Goal: Transaction & Acquisition: Purchase product/service

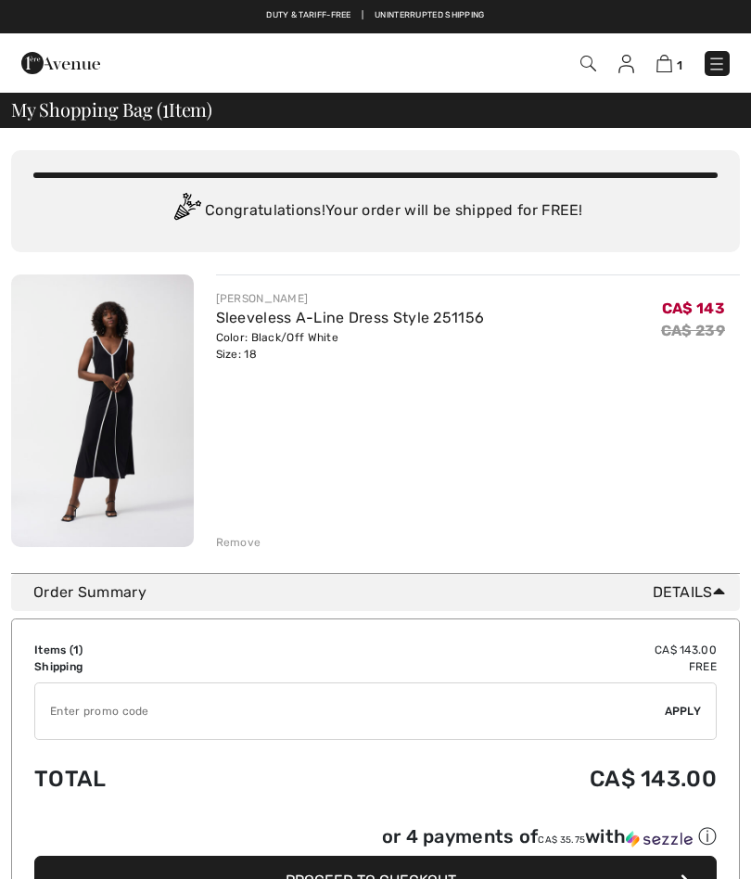
checkbox input "true"
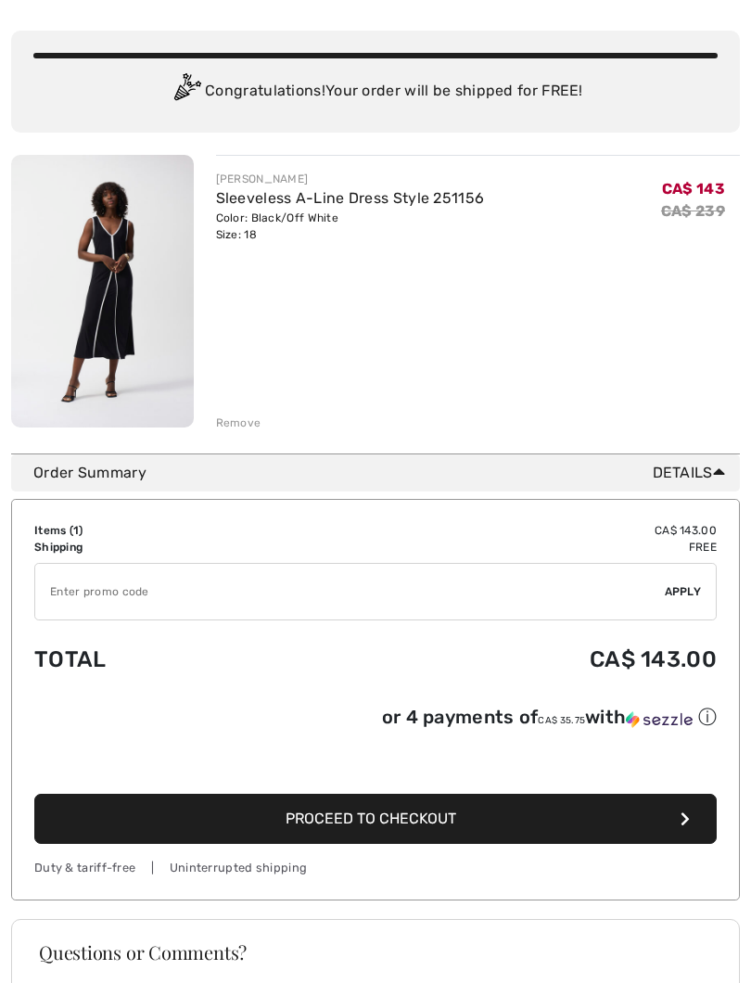
scroll to position [121, 0]
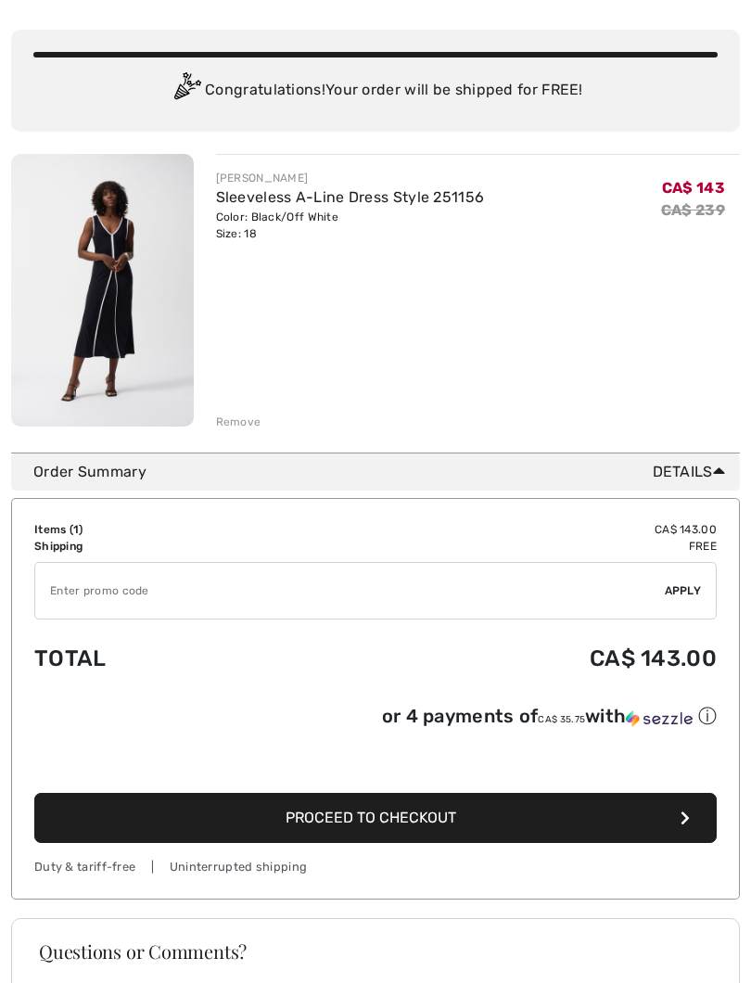
click at [411, 878] on div "Questions or Comments?" at bounding box center [376, 966] width 718 height 48
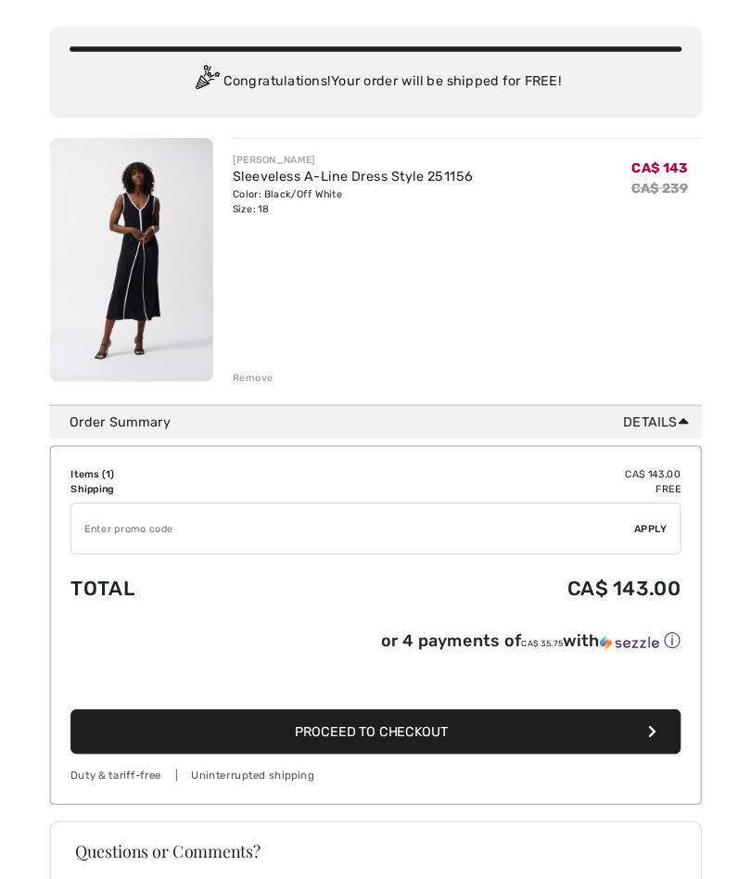
scroll to position [173, 0]
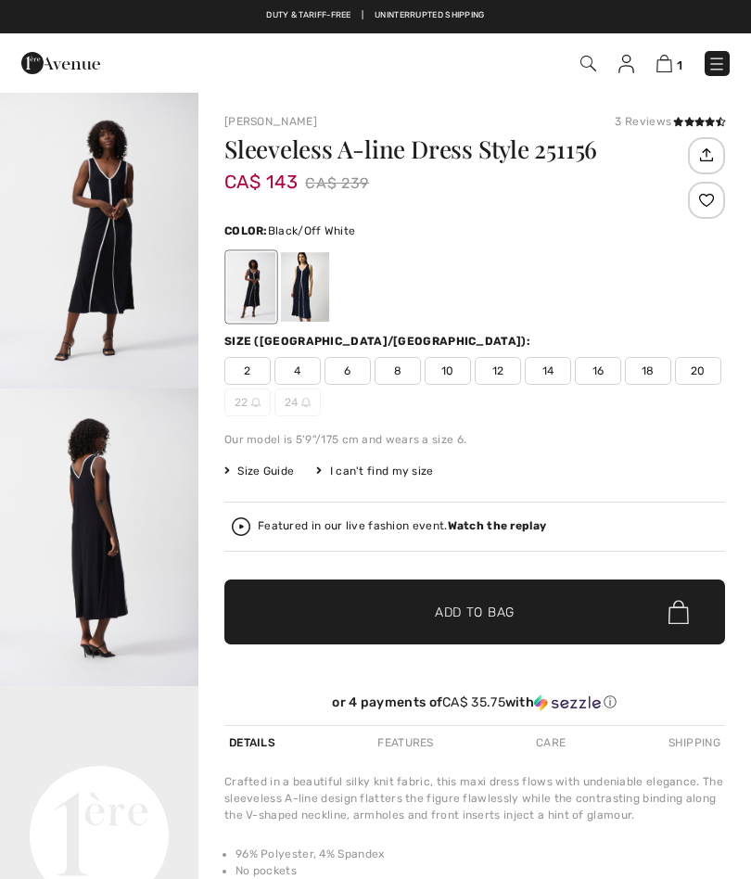
checkbox input "true"
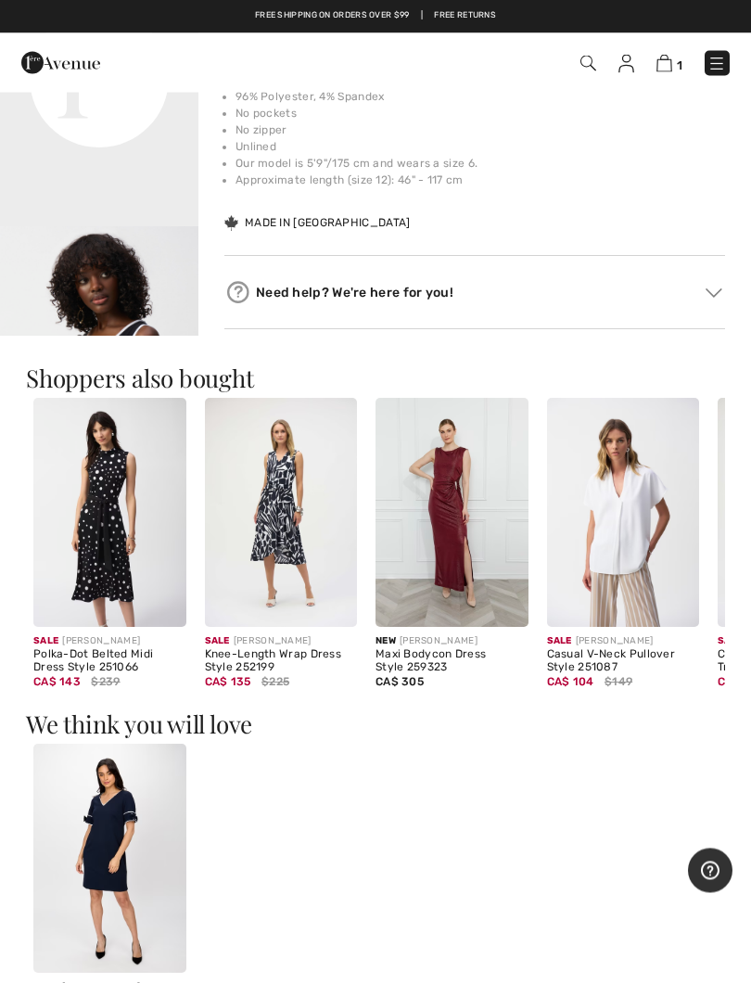
scroll to position [759, 0]
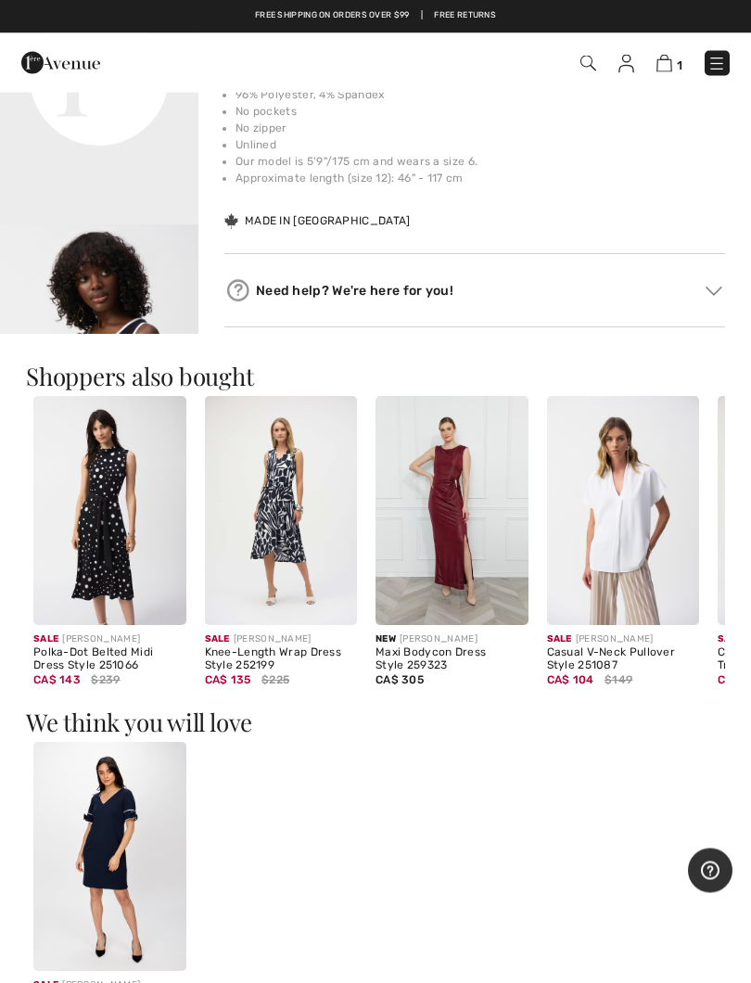
click at [320, 656] on div "Knee-Length Wrap Dress Style 252199" at bounding box center [281, 660] width 153 height 26
click at [311, 626] on img at bounding box center [281, 511] width 153 height 229
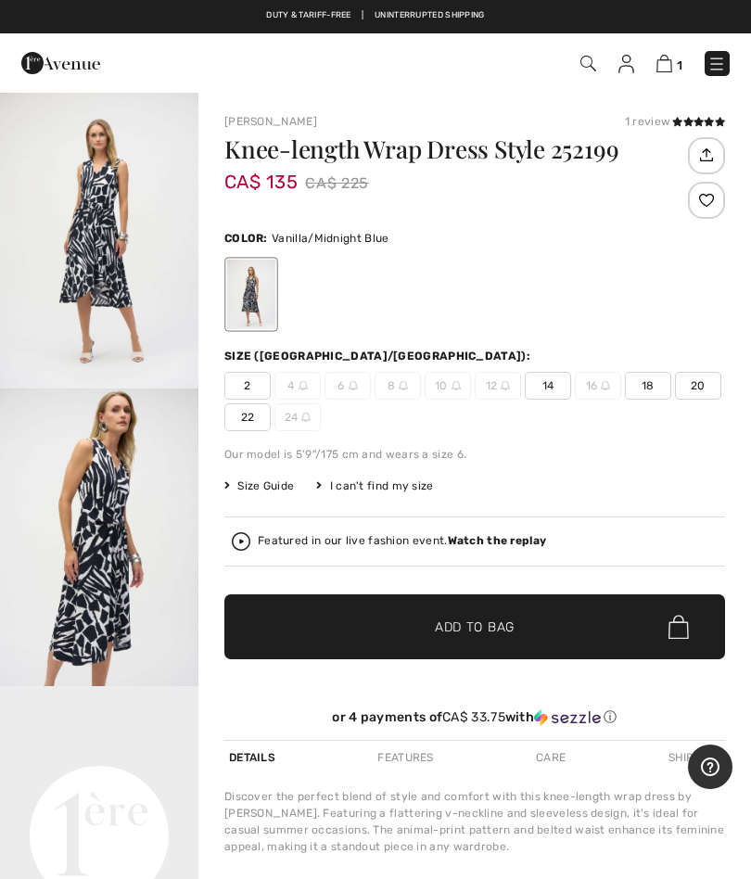
click at [118, 289] on img "1 / 4" at bounding box center [99, 240] width 199 height 298
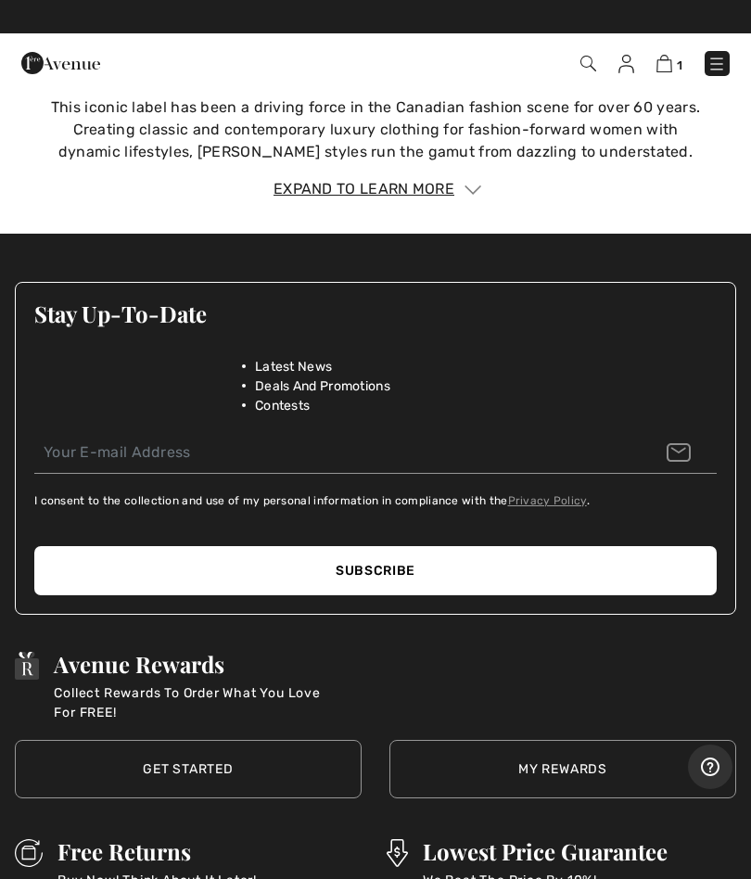
scroll to position [2816, 0]
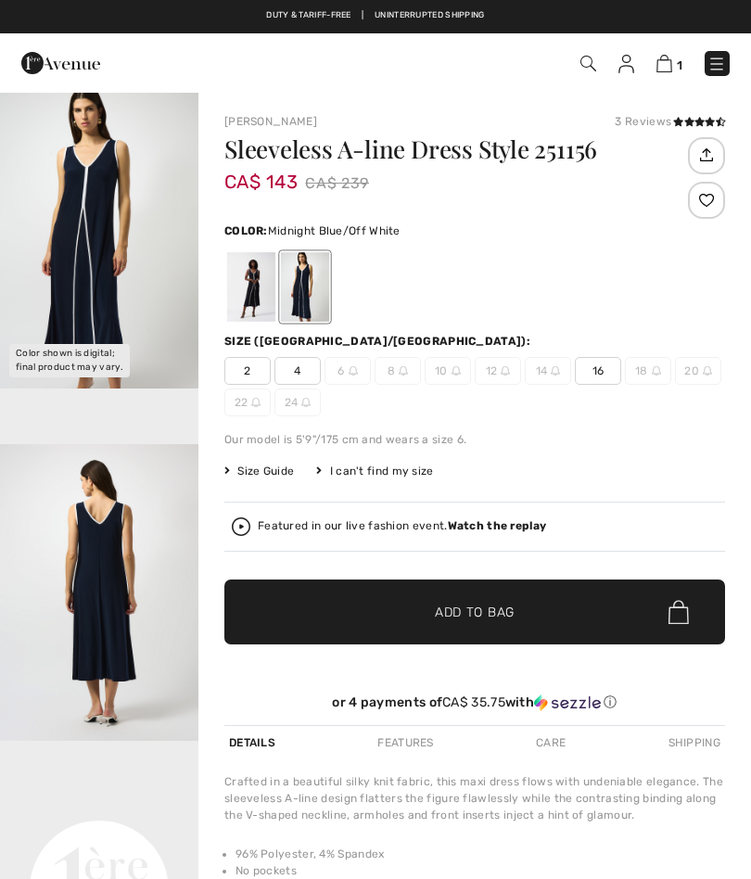
checkbox input "true"
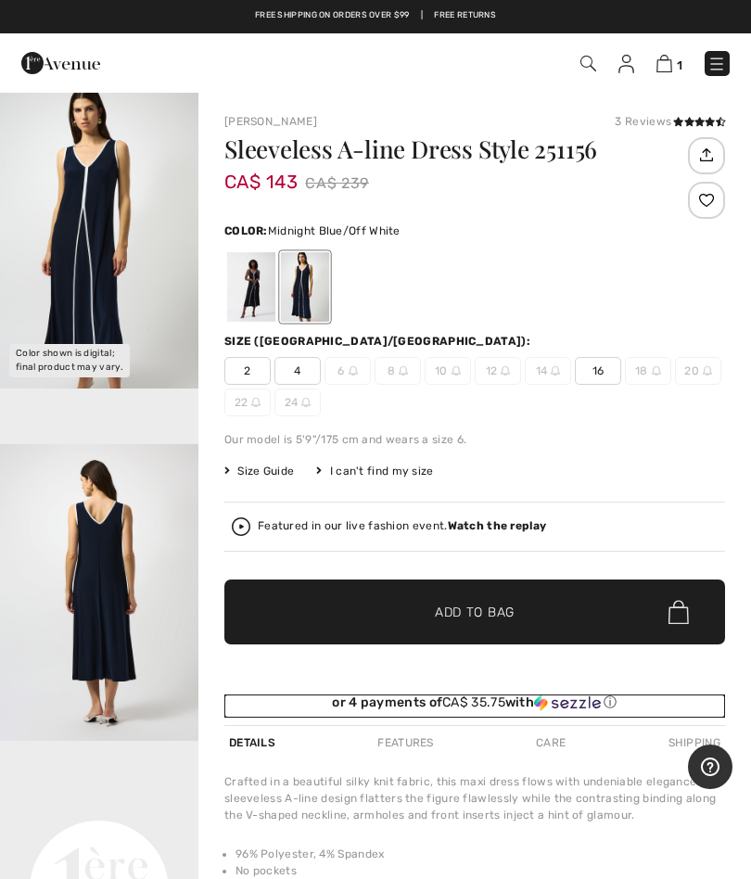
click at [591, 704] on img at bounding box center [567, 703] width 67 height 17
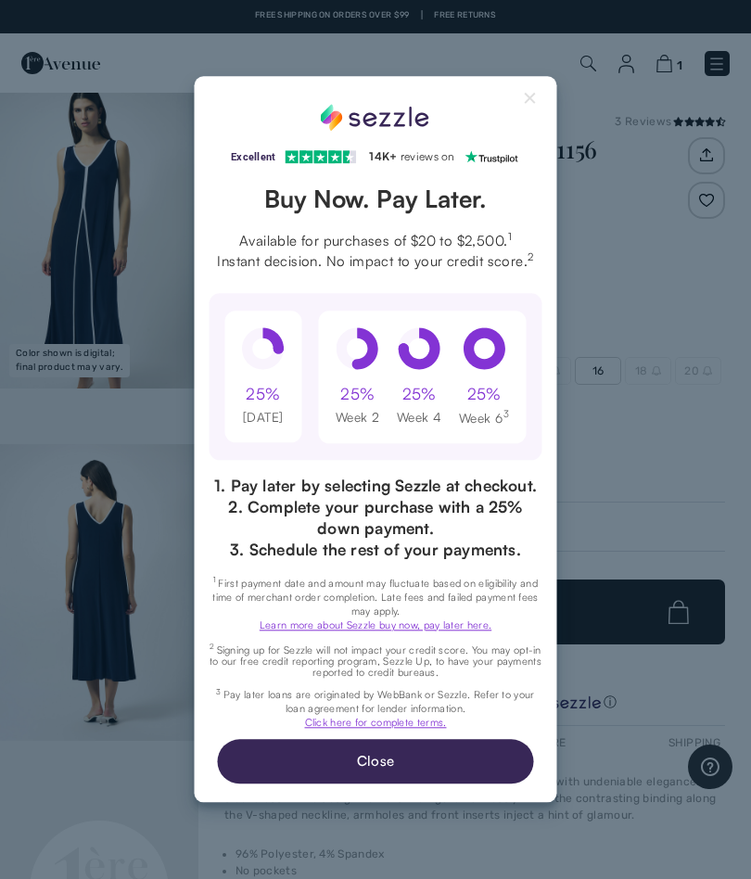
click at [541, 91] on button "Close Sezzle Modal" at bounding box center [531, 102] width 22 height 22
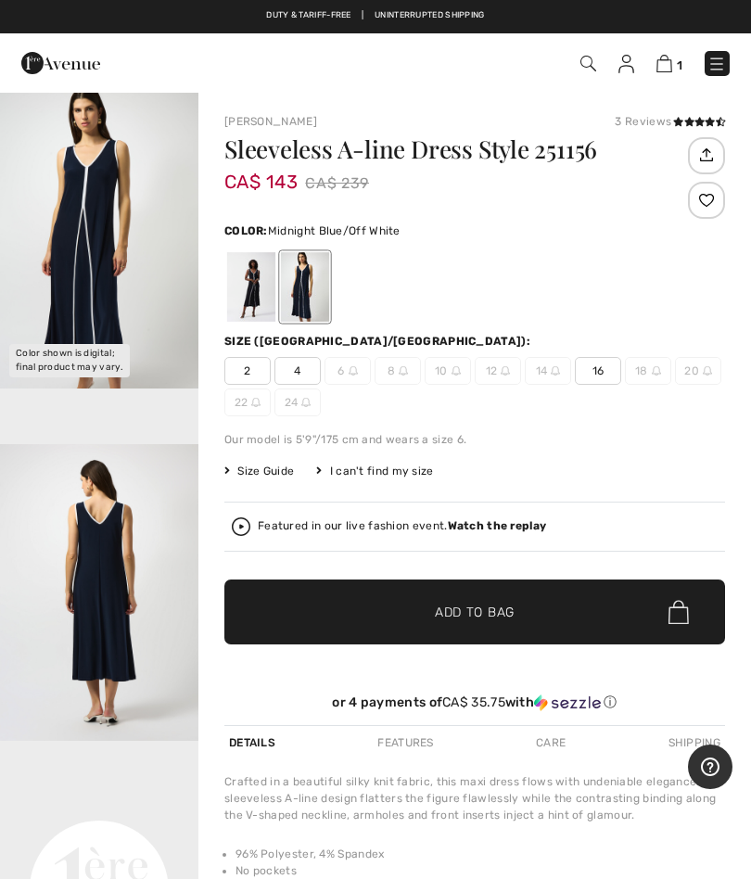
click at [657, 376] on img at bounding box center [656, 370] width 9 height 9
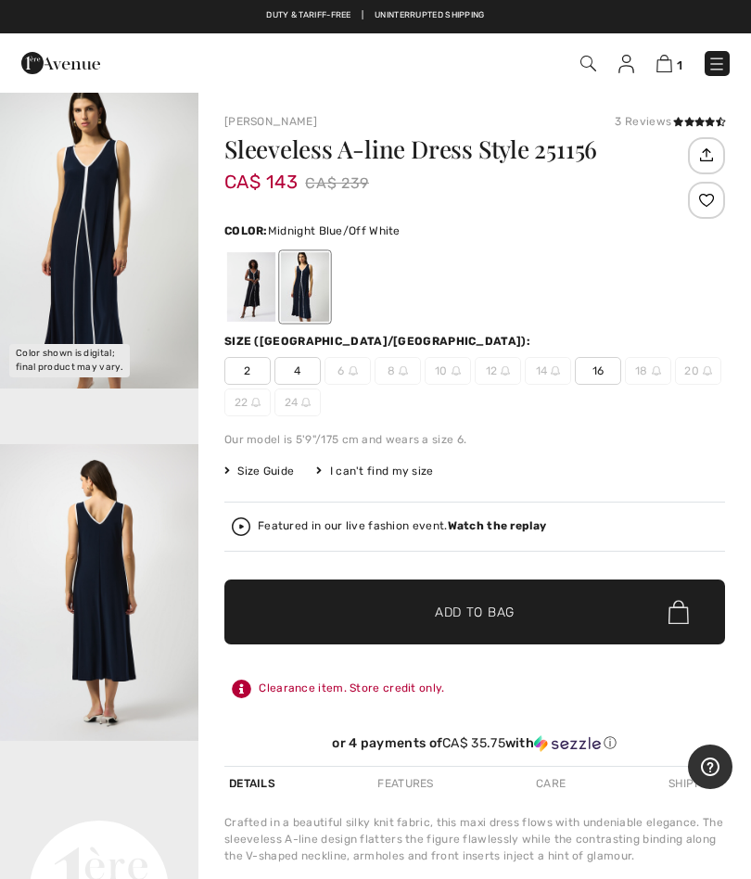
click at [659, 368] on img at bounding box center [656, 370] width 9 height 9
click at [660, 366] on img at bounding box center [656, 370] width 9 height 9
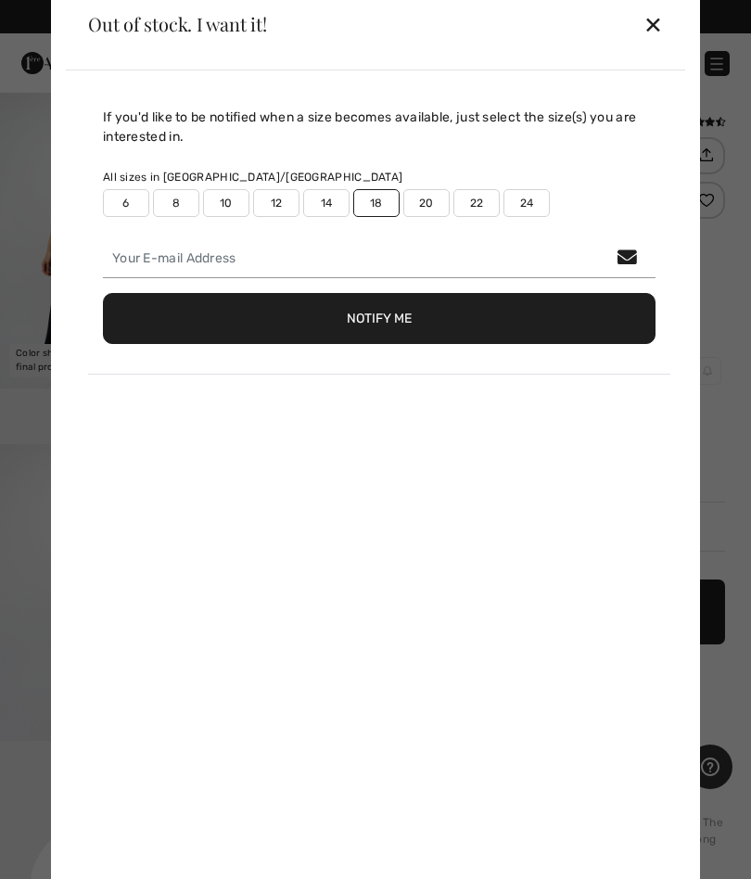
click at [660, 19] on div "✕" at bounding box center [653, 24] width 19 height 39
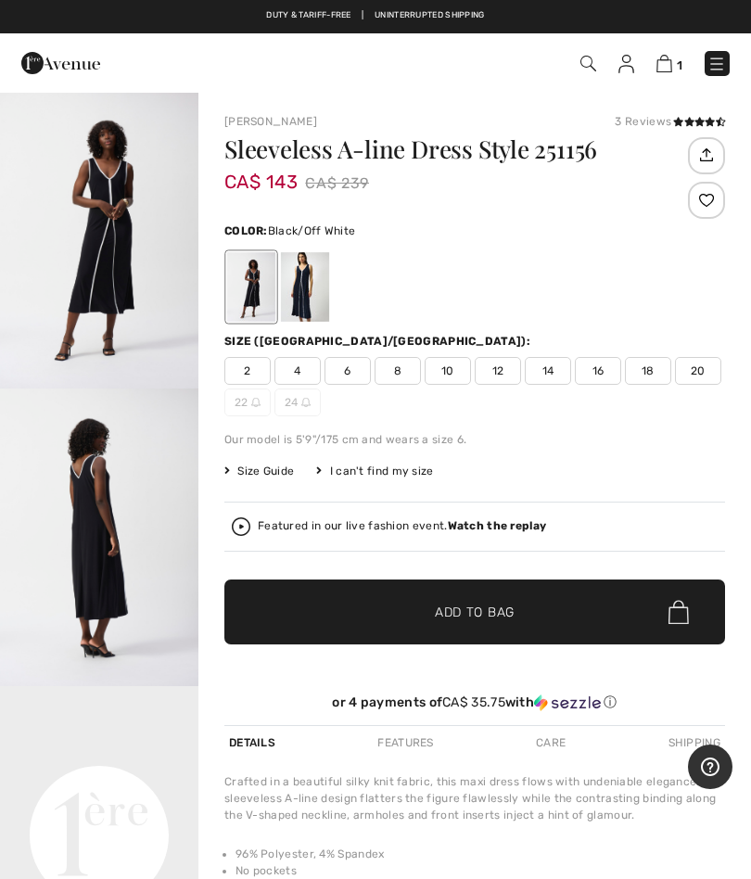
click at [648, 371] on span "18" at bounding box center [648, 371] width 46 height 28
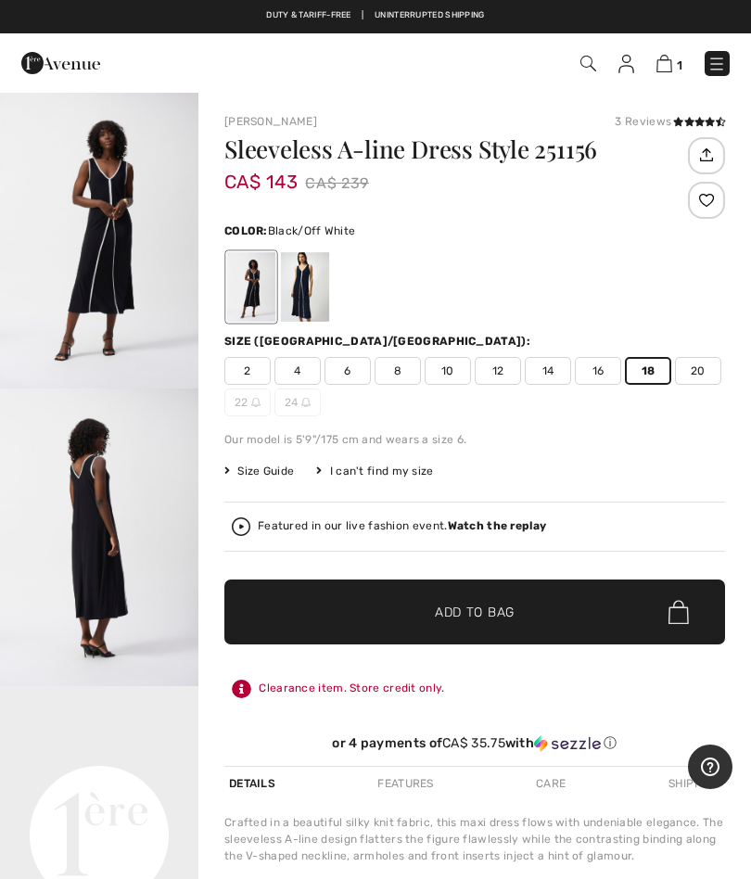
click at [505, 611] on span "Add to Bag" at bounding box center [475, 612] width 80 height 19
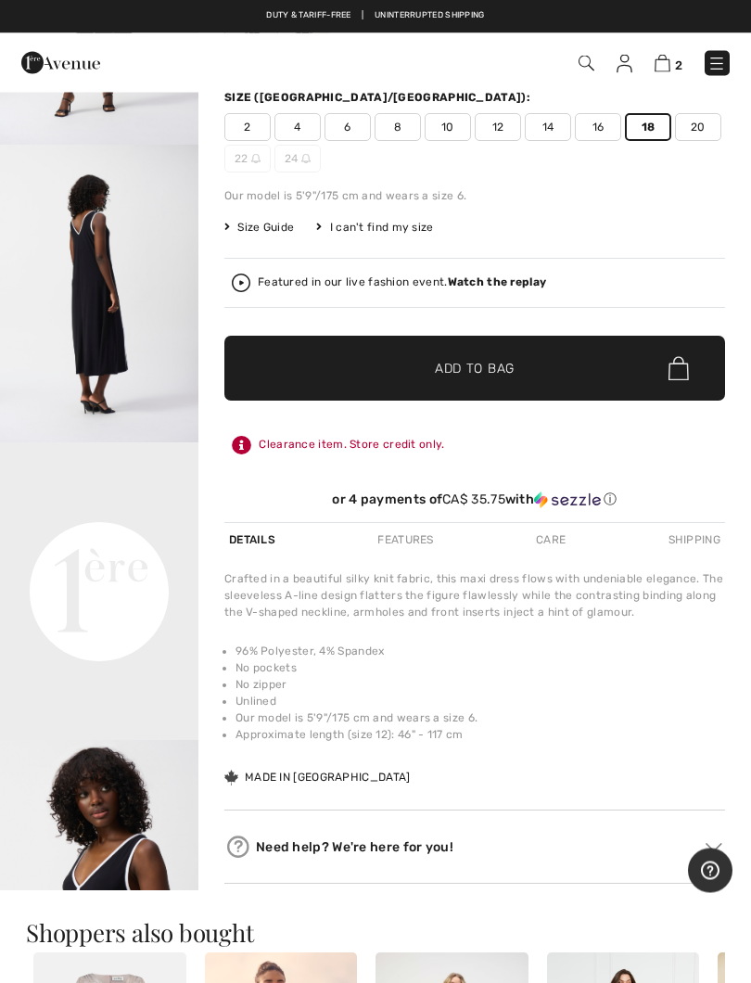
scroll to position [246, 0]
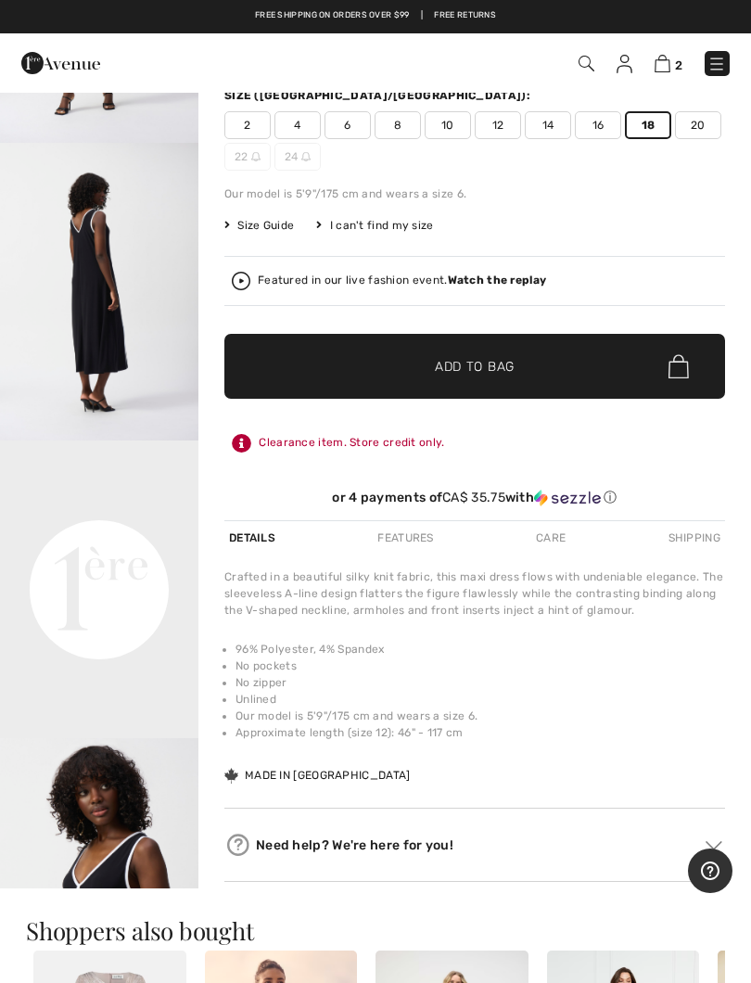
click at [616, 576] on div "Crafted in a beautiful silky knit fabric, this maxi dress flows with undeniable…" at bounding box center [474, 594] width 501 height 50
click at [674, 472] on div "or 4 payments of CA$ 35.75 with ⓘ" at bounding box center [474, 494] width 501 height 53
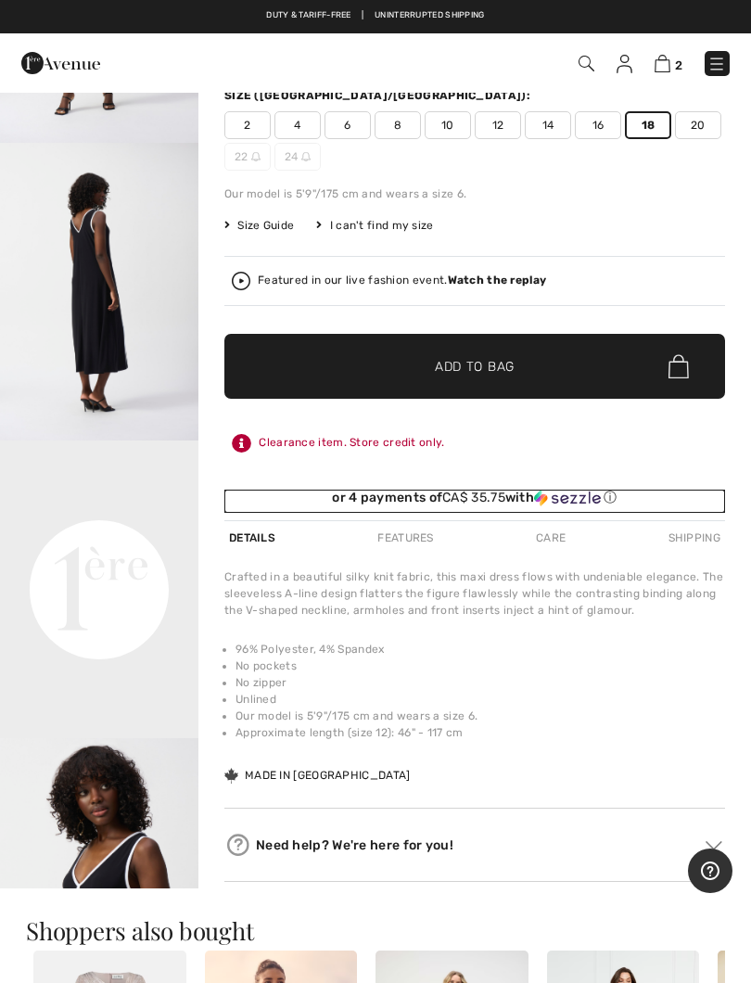
click at [0, 0] on div "ⓘ" at bounding box center [0, 0] width 0 height 0
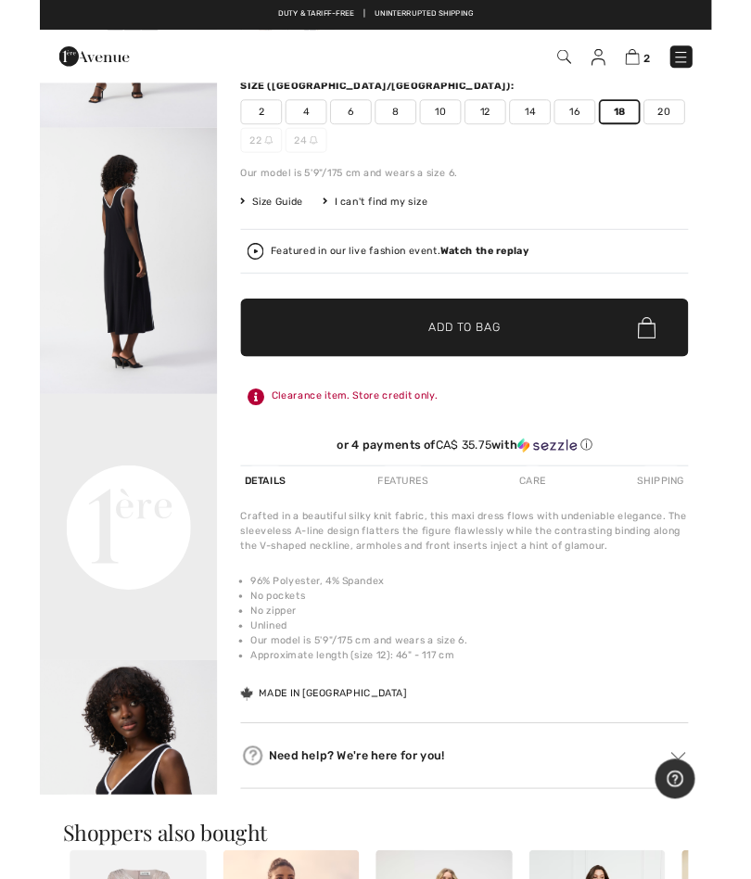
scroll to position [0, 0]
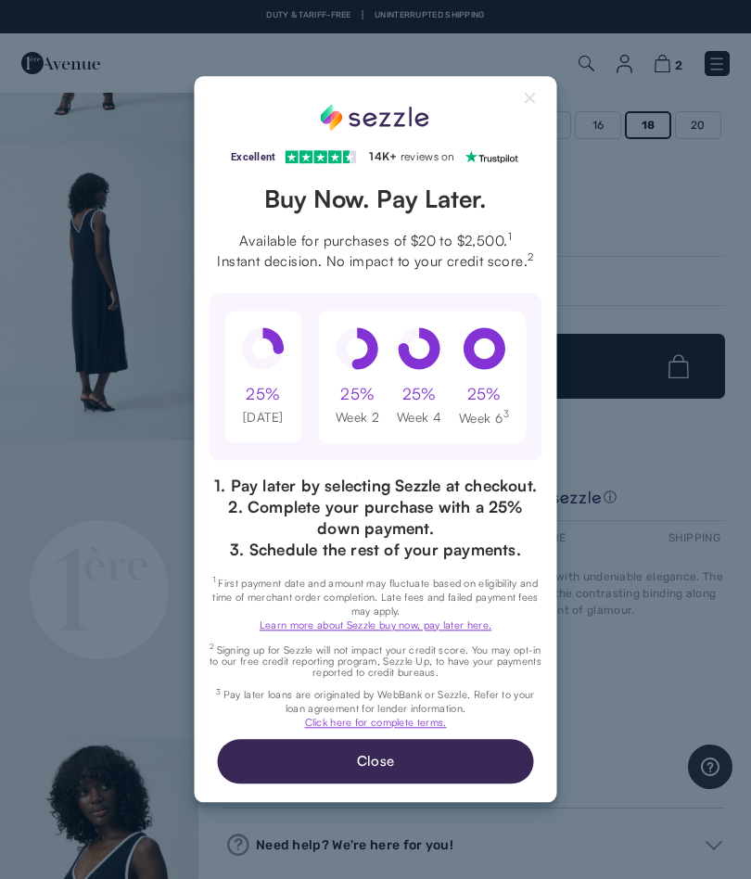
click at [404, 770] on button "Close" at bounding box center [375, 762] width 316 height 45
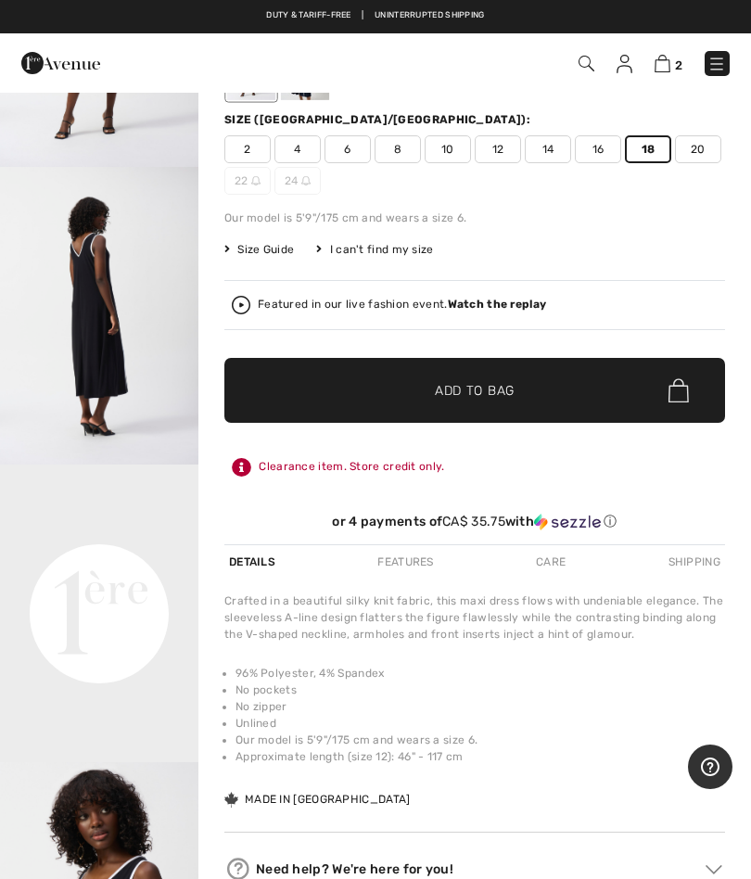
scroll to position [246, 0]
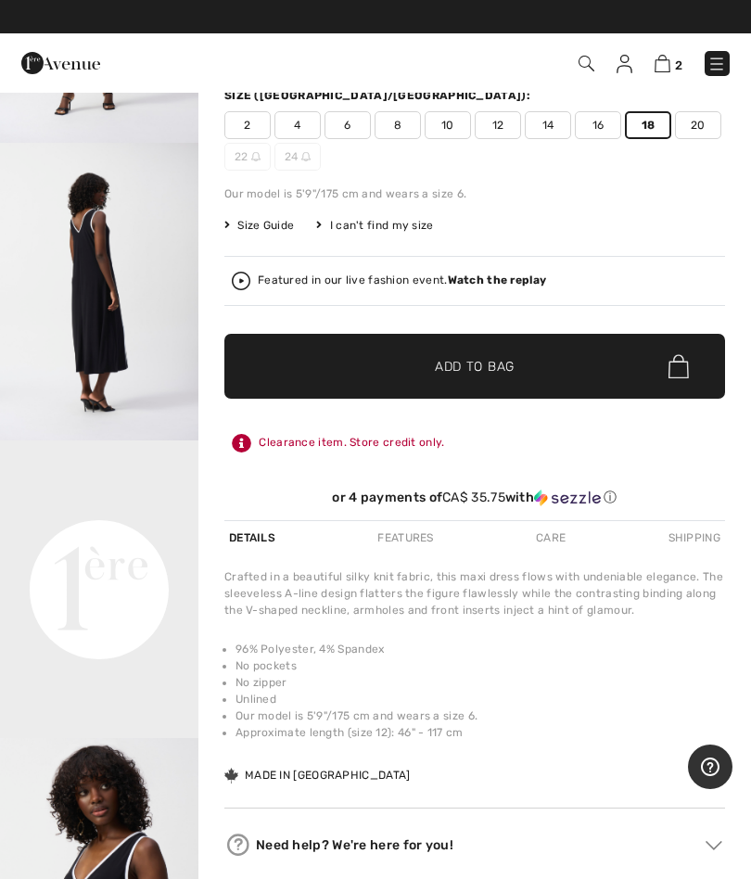
click at [543, 363] on span "✔ Added to Bag Add to Bag" at bounding box center [474, 366] width 501 height 65
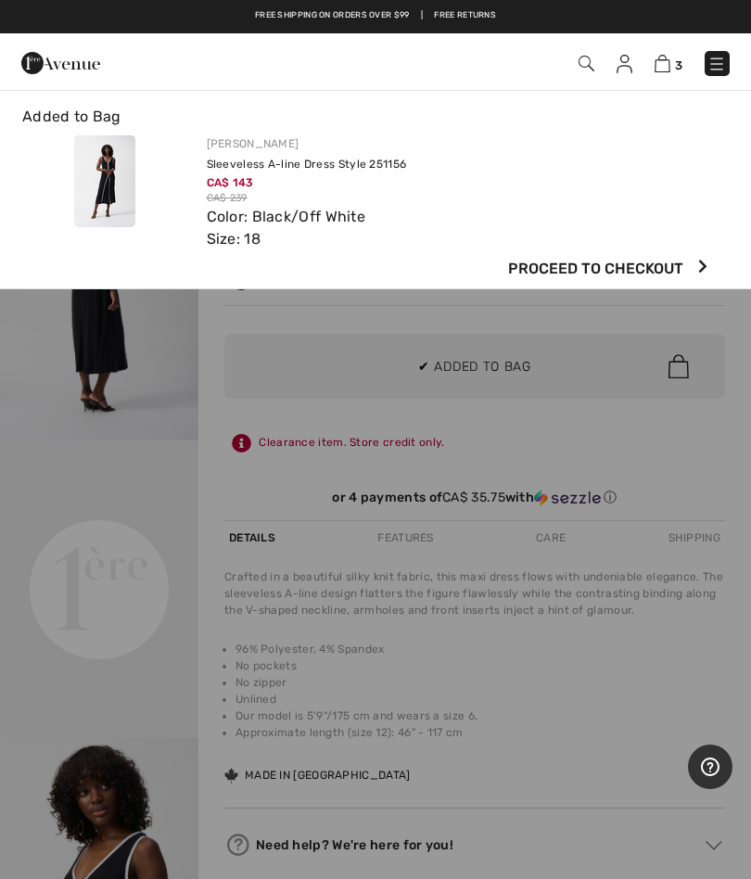
click at [662, 61] on img at bounding box center [663, 64] width 16 height 18
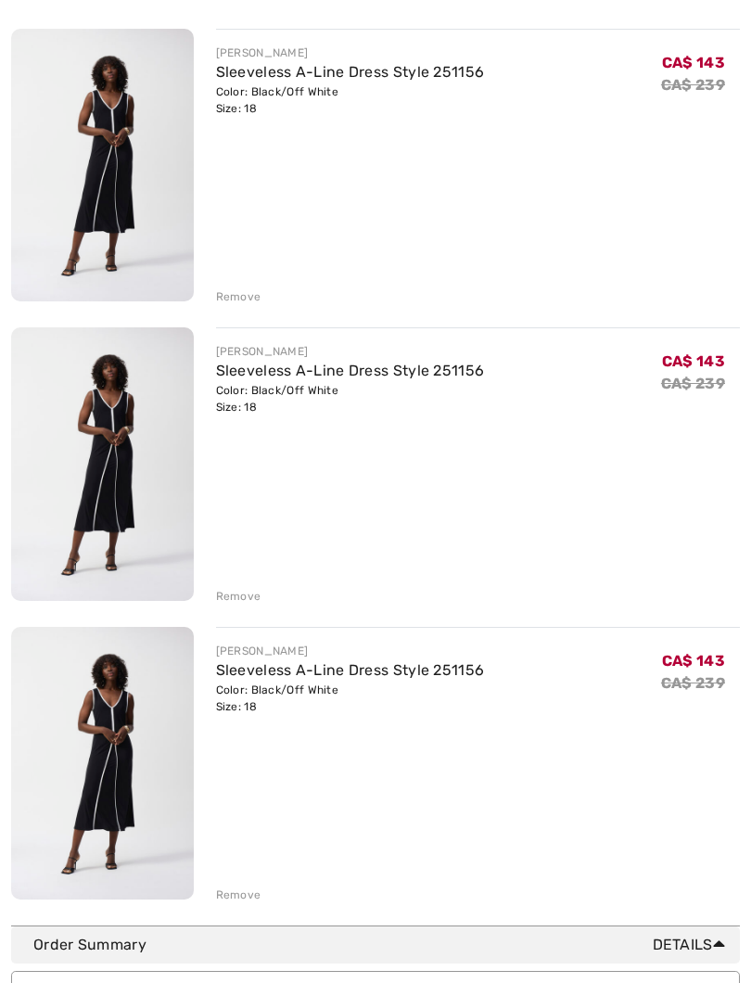
scroll to position [246, 0]
click at [250, 878] on div "Remove" at bounding box center [238, 895] width 45 height 17
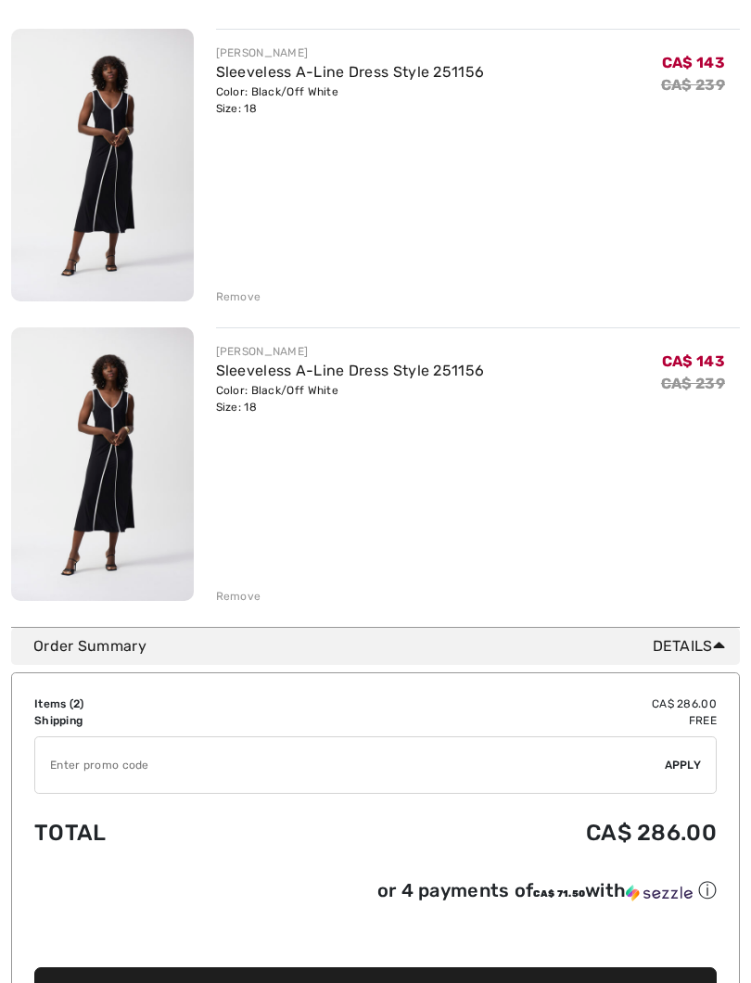
click at [252, 602] on div "Remove" at bounding box center [238, 596] width 45 height 17
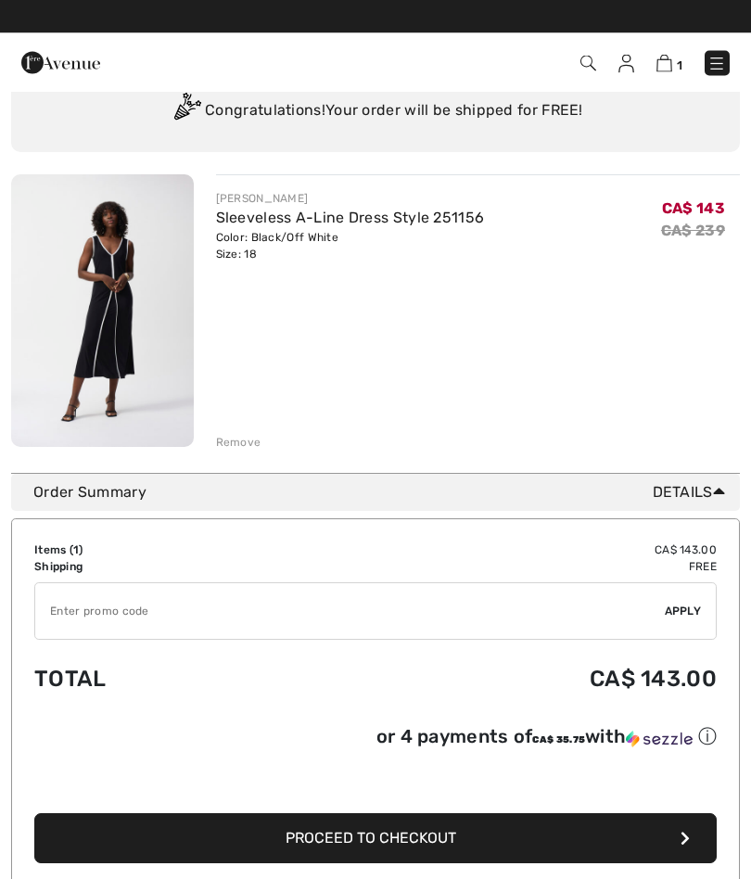
scroll to position [100, 0]
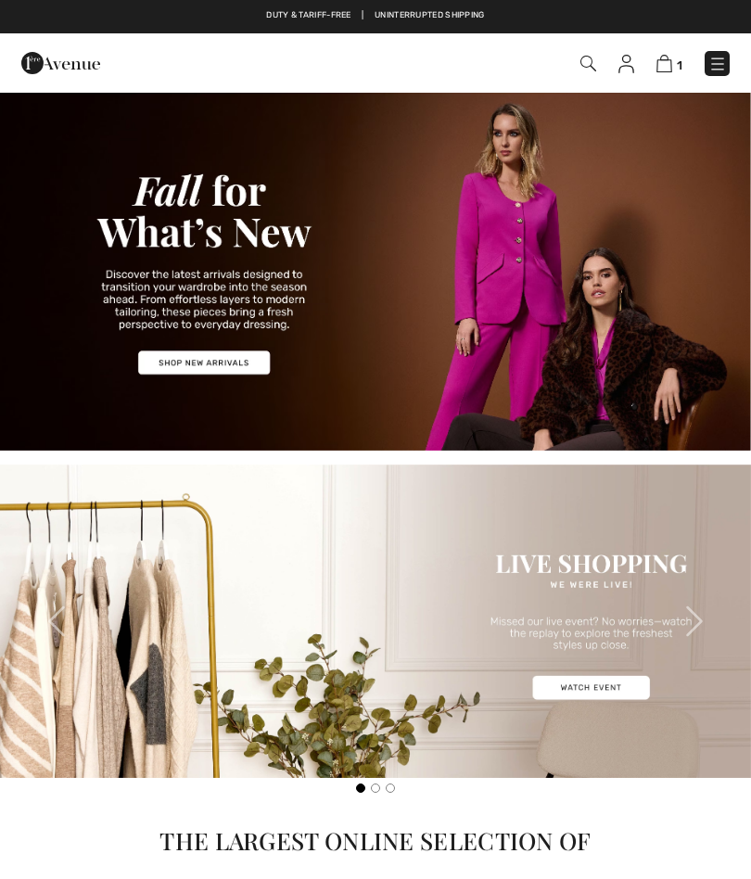
checkbox input "true"
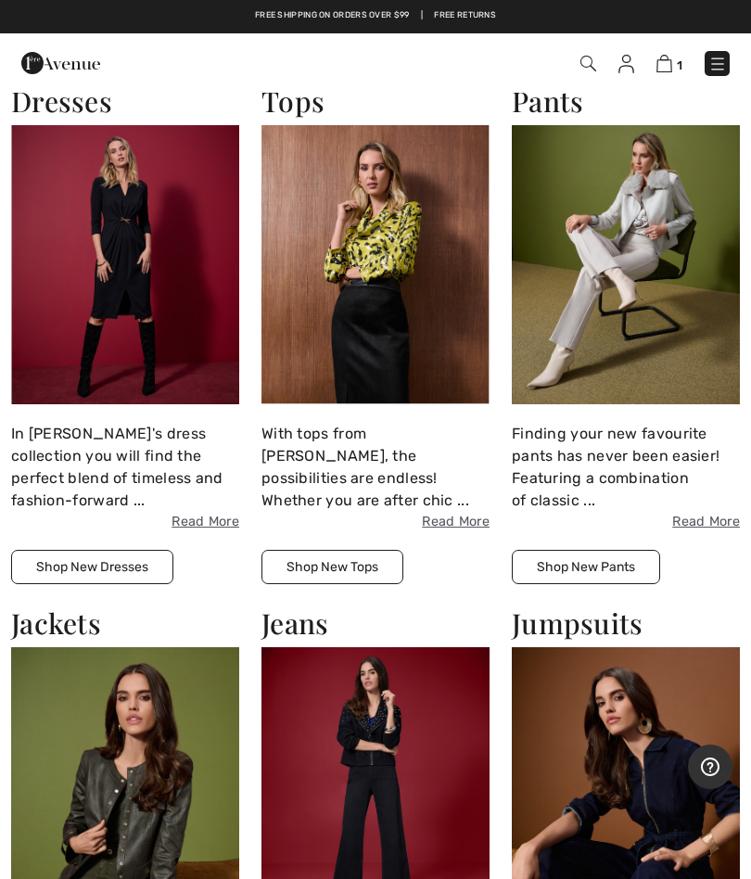
scroll to position [1023, 0]
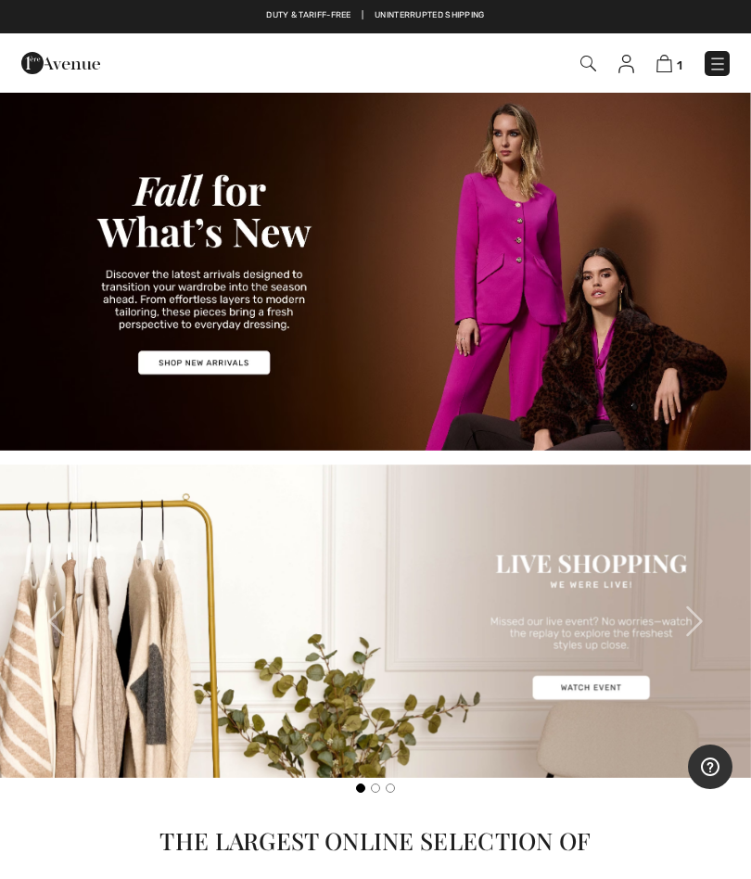
click at [671, 66] on img at bounding box center [665, 64] width 16 height 18
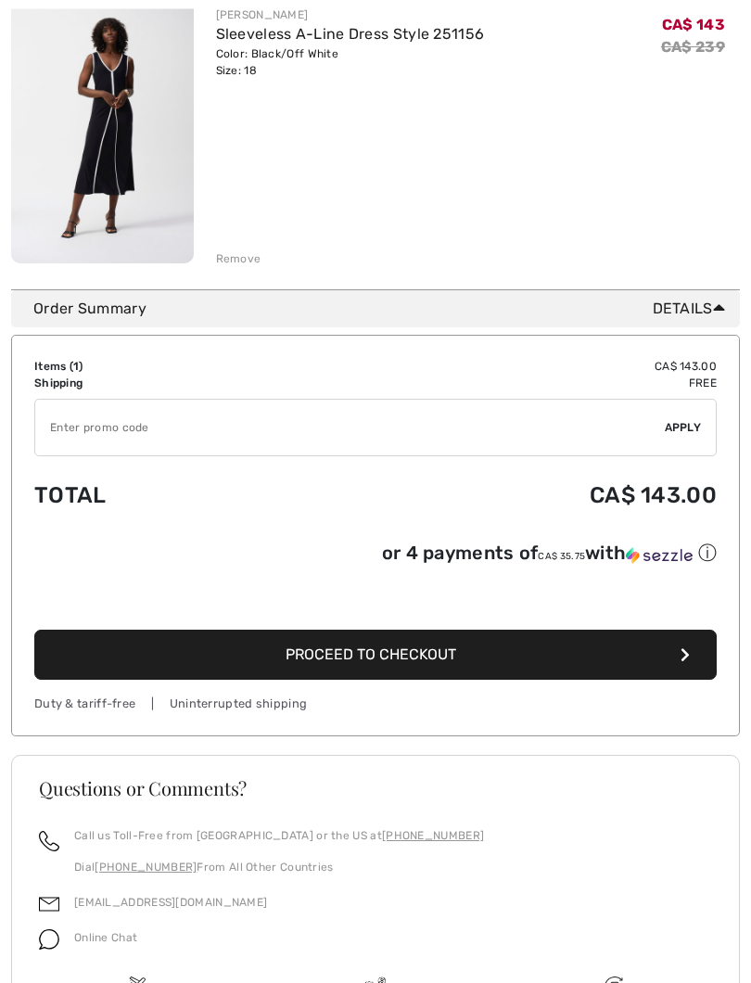
scroll to position [284, 0]
click at [574, 661] on button "Proceed to Checkout" at bounding box center [375, 655] width 683 height 50
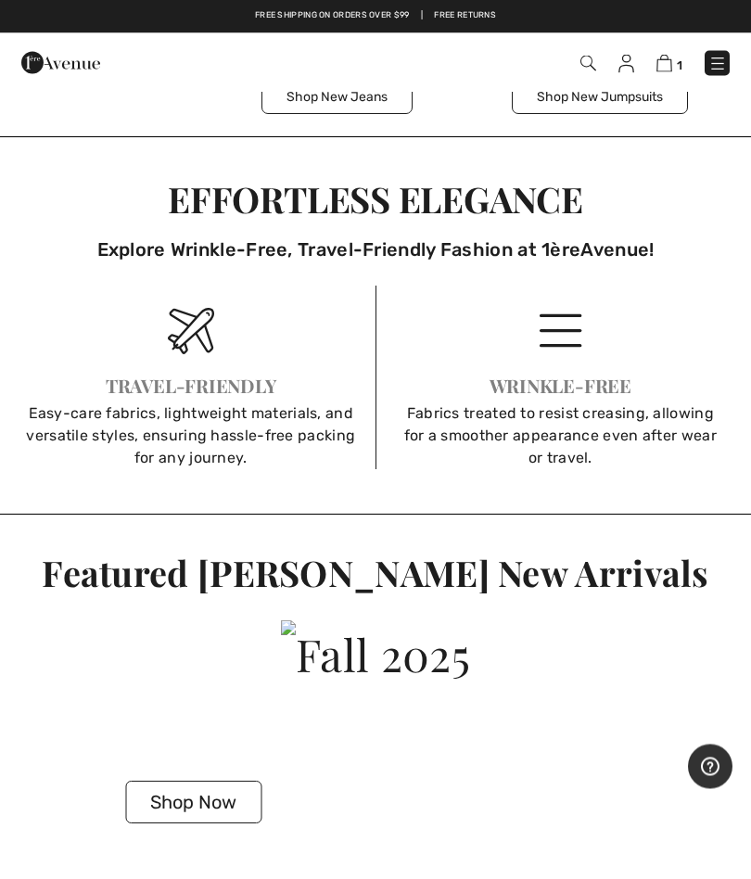
scroll to position [2006, 0]
